Goal: Transaction & Acquisition: Book appointment/travel/reservation

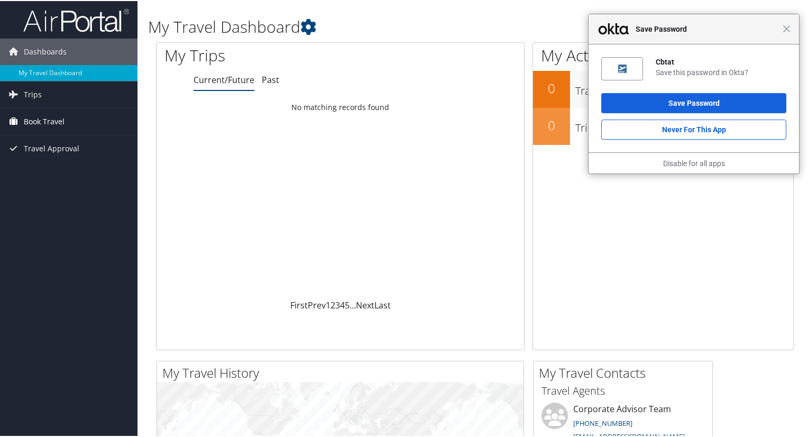
click at [53, 124] on span "Book Travel" at bounding box center [44, 120] width 41 height 26
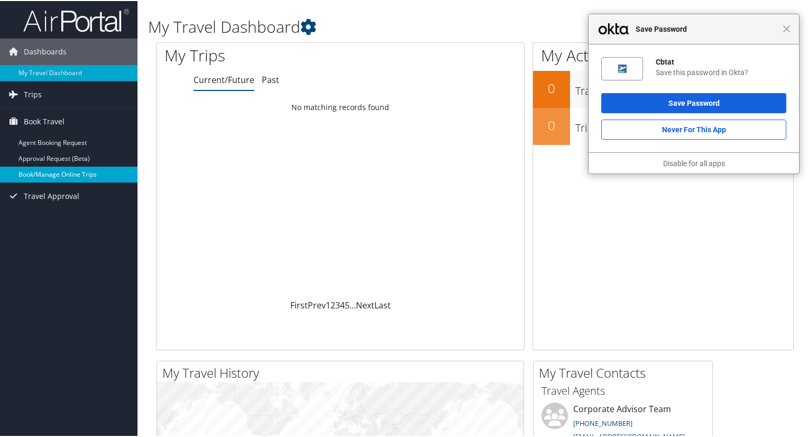
click at [59, 174] on link "Book/Manage Online Trips" at bounding box center [69, 174] width 138 height 16
